Goal: Task Accomplishment & Management: Complete application form

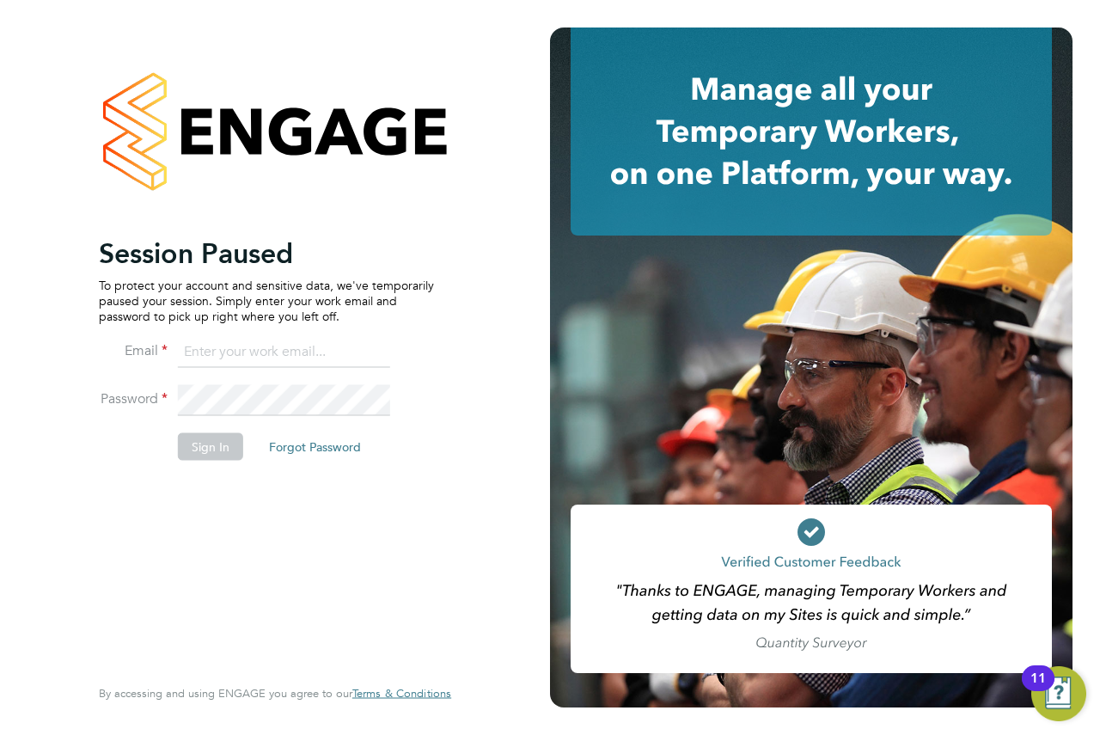
type input "andrew@axcis.co.uk"
click at [221, 444] on button "Sign In" at bounding box center [210, 446] width 65 height 28
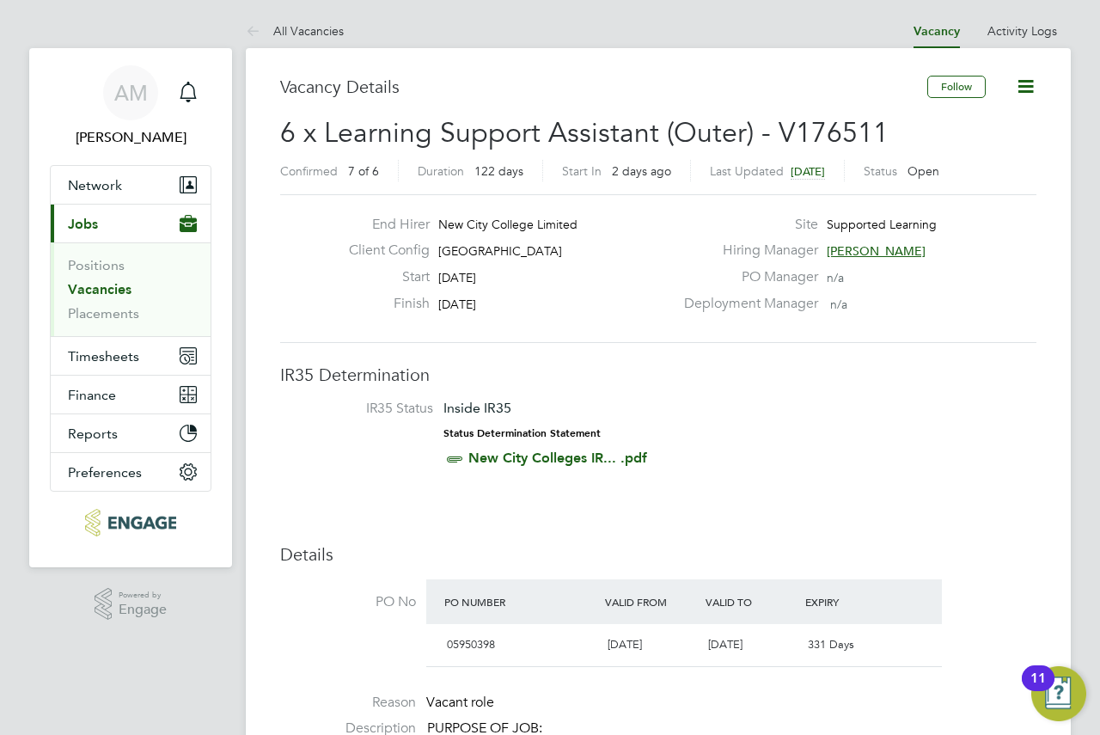
drag, startPoint x: 561, startPoint y: 73, endPoint x: 561, endPoint y: 27, distance: 46.4
